Goal: Task Accomplishment & Management: Manage account settings

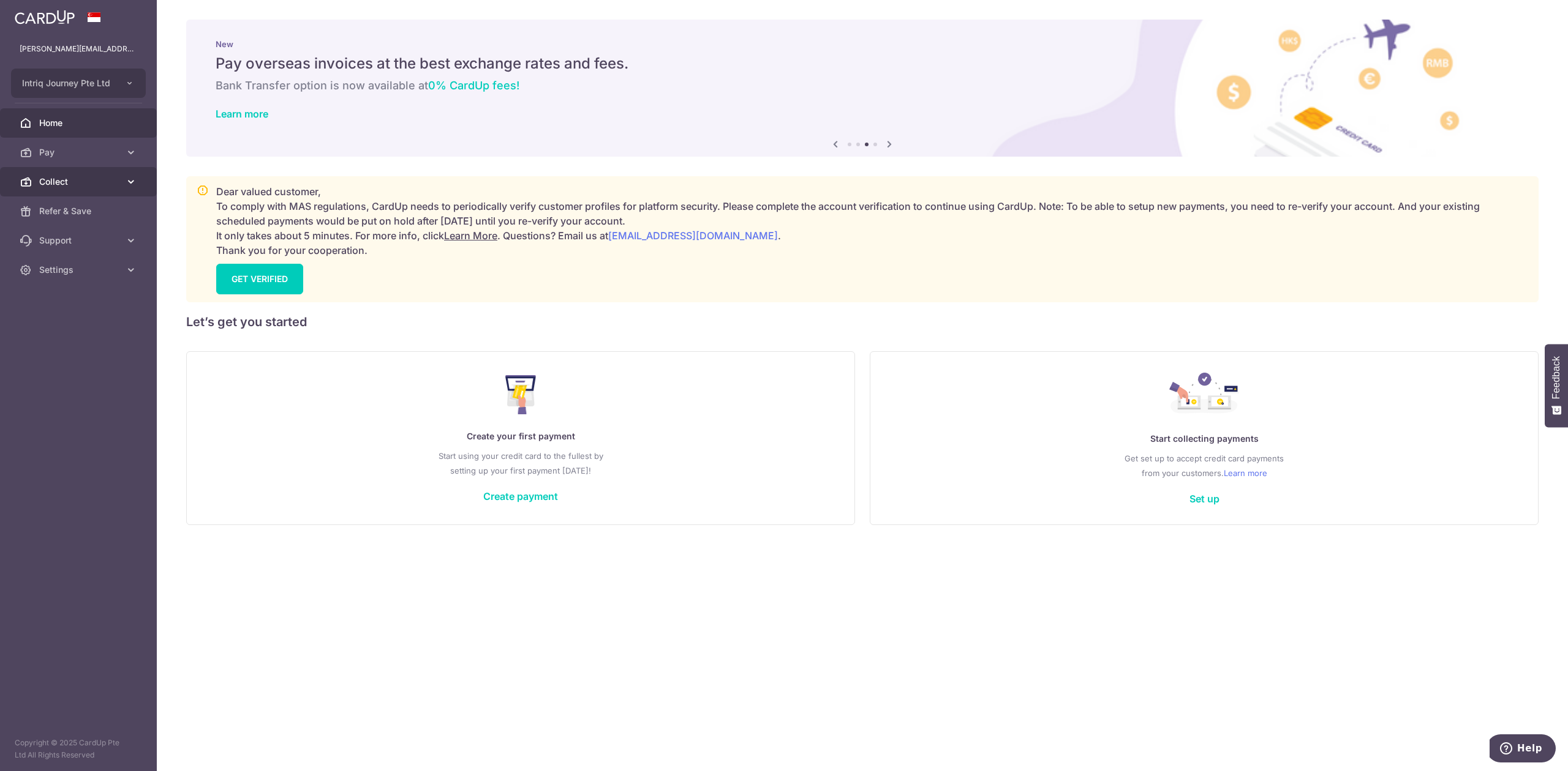
click at [57, 187] on span "Collect" at bounding box center [79, 182] width 81 height 12
click at [68, 209] on span "Dashboard" at bounding box center [79, 211] width 81 height 12
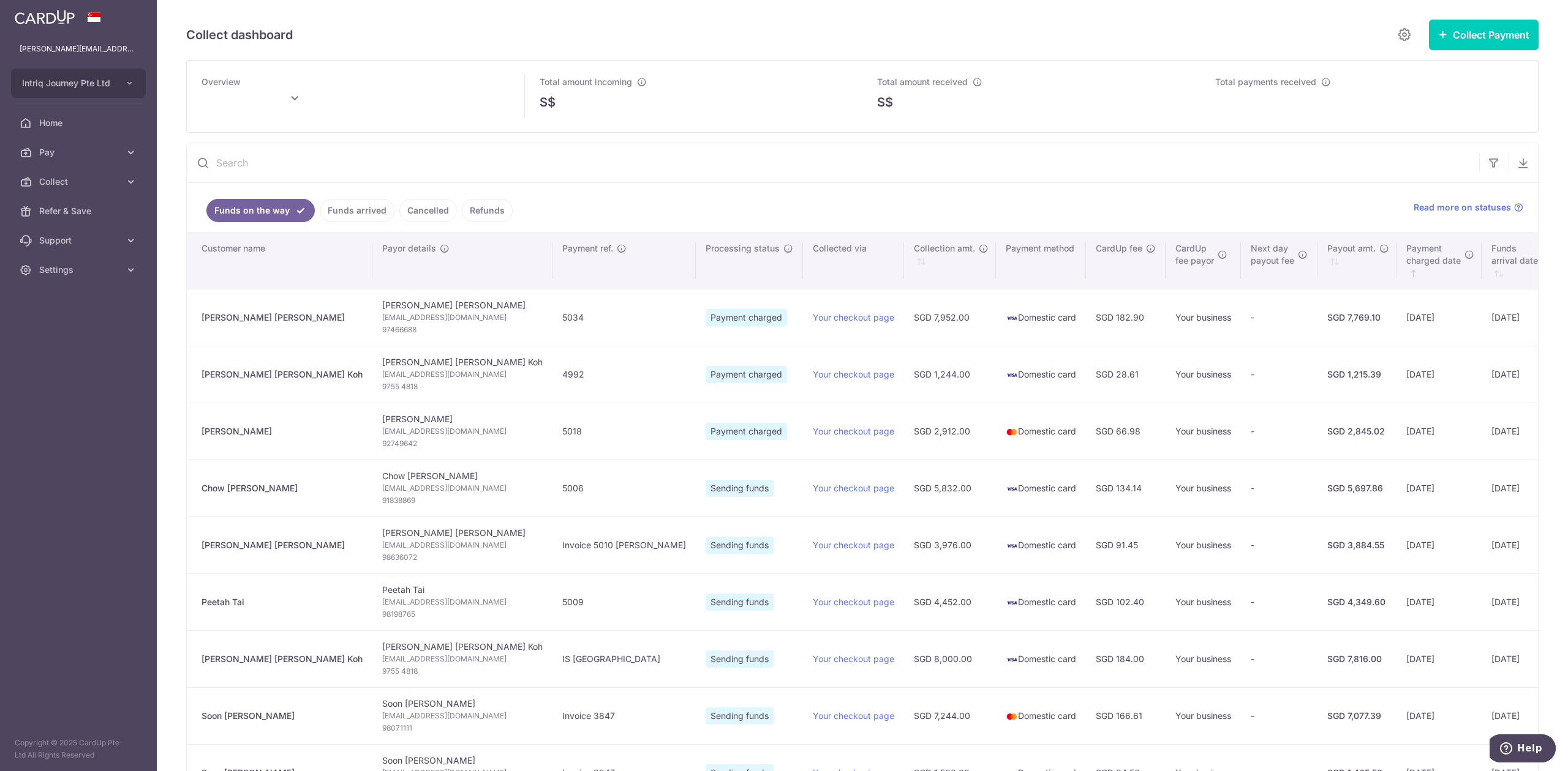
type input "September 2025"
